Goal: Check status

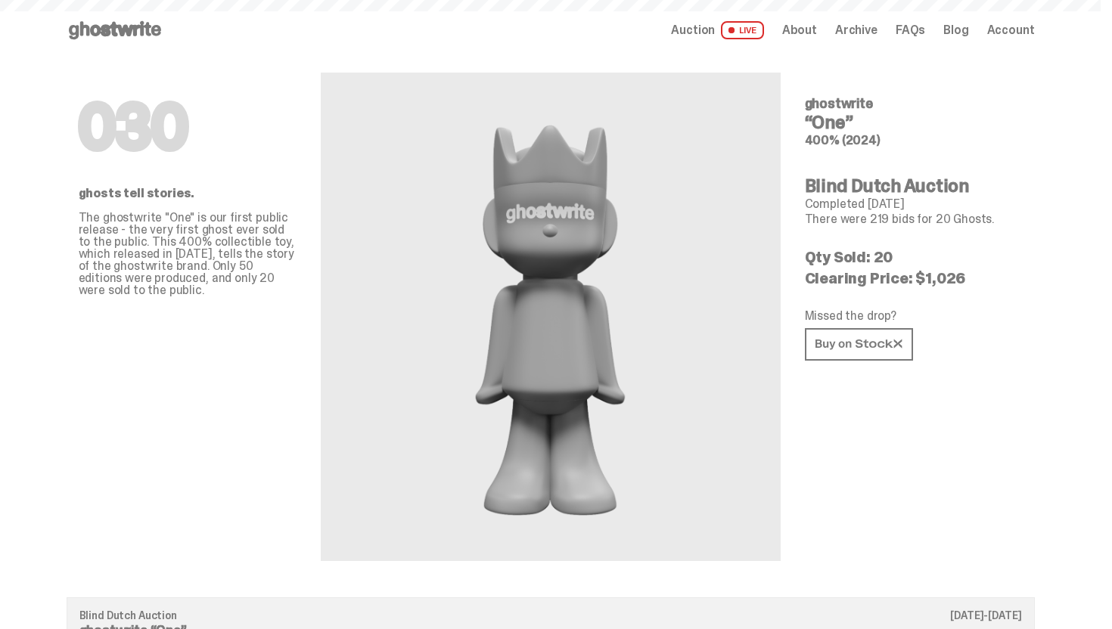
click at [101, 24] on icon at bounding box center [115, 30] width 97 height 24
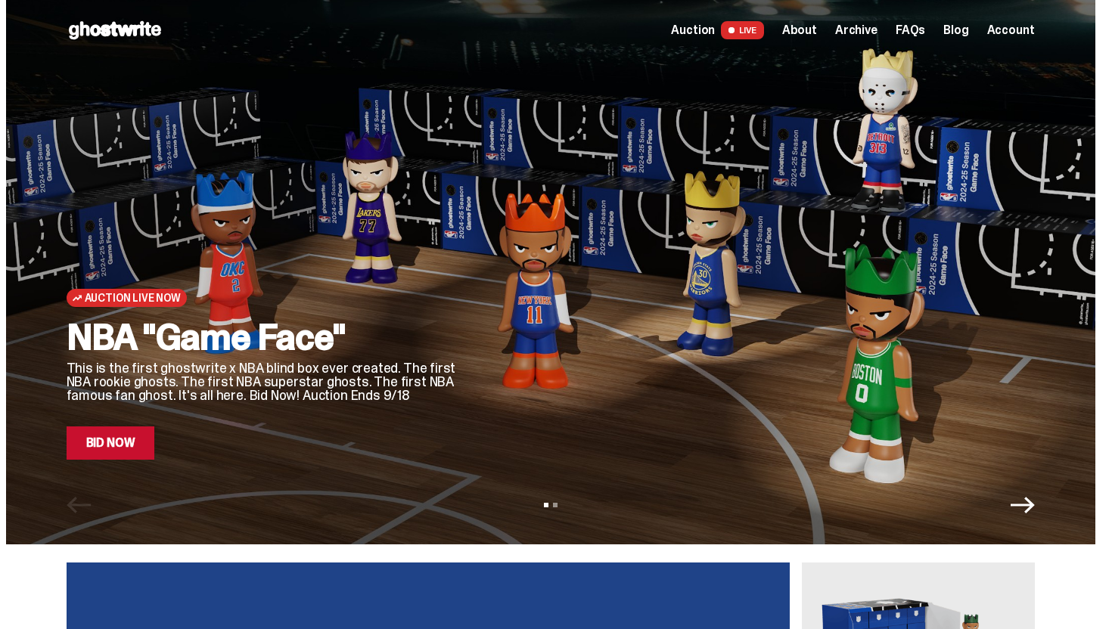
click at [1017, 24] on span "Account" at bounding box center [1011, 30] width 48 height 12
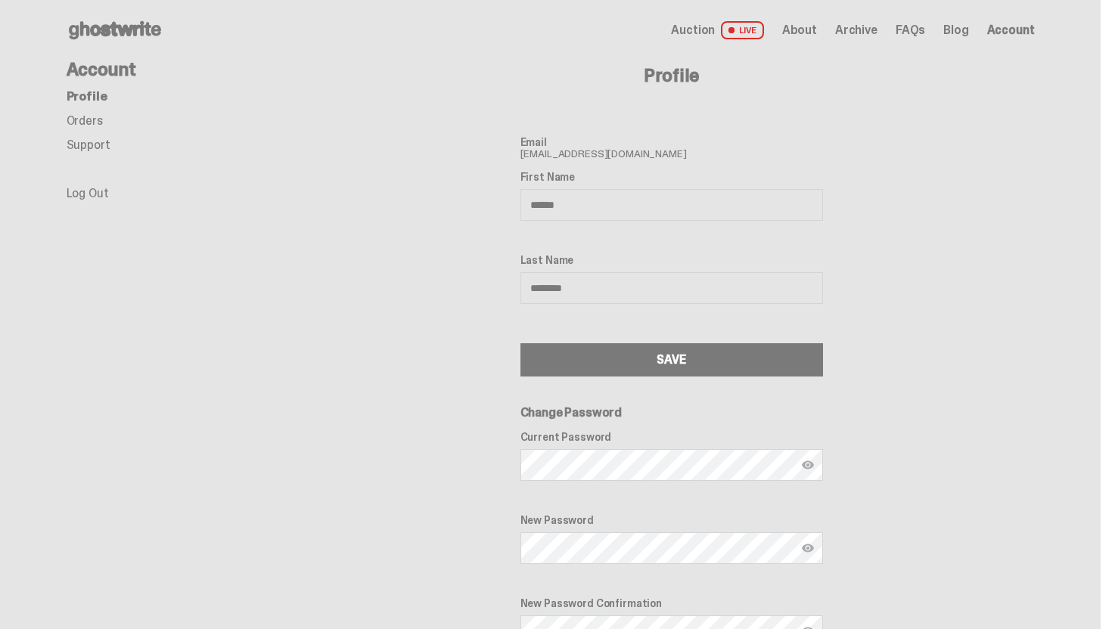
click at [80, 120] on link "Orders" at bounding box center [85, 121] width 36 height 16
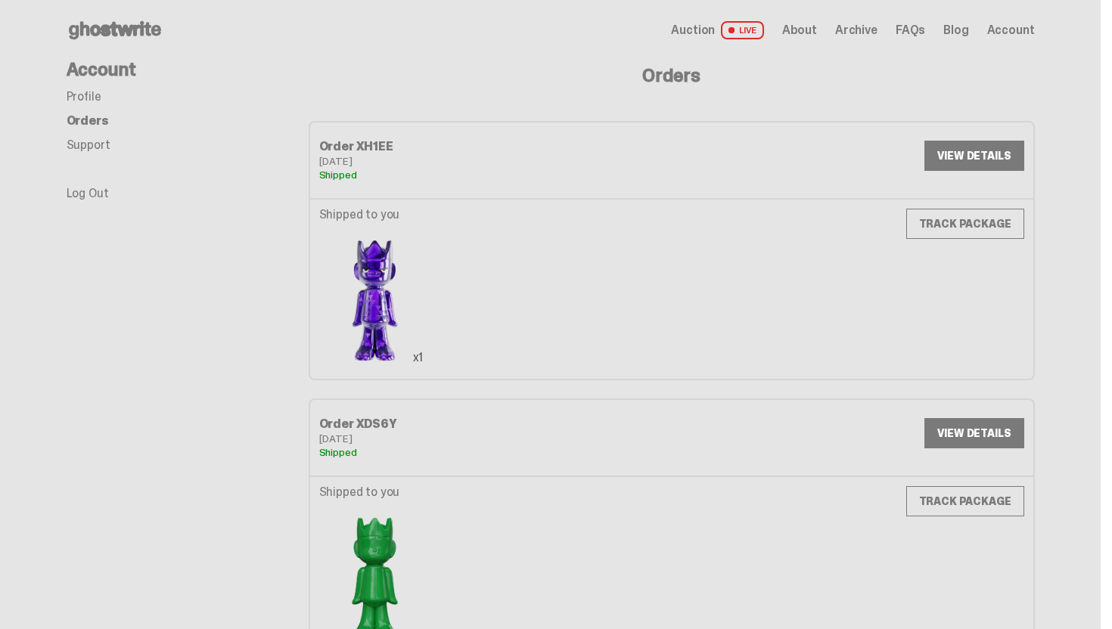
click at [1004, 232] on link "TRACK PACKAGE" at bounding box center [965, 224] width 118 height 30
